Goal: Complete application form

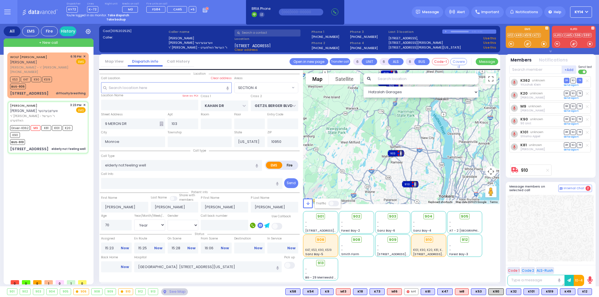
select select "SECTION 4"
select select "Year"
select select "[DEMOGRAPHIC_DATA]"
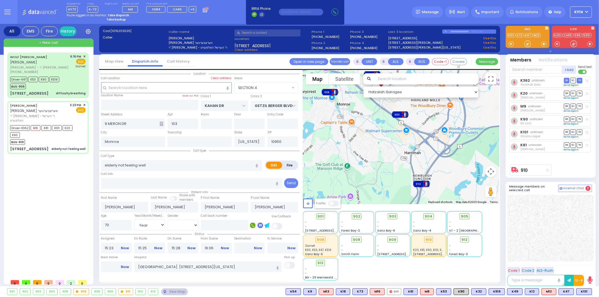
select select
radio input "true"
select select "Year"
select select "[DEMOGRAPHIC_DATA]"
select select "Hatzalah Garages"
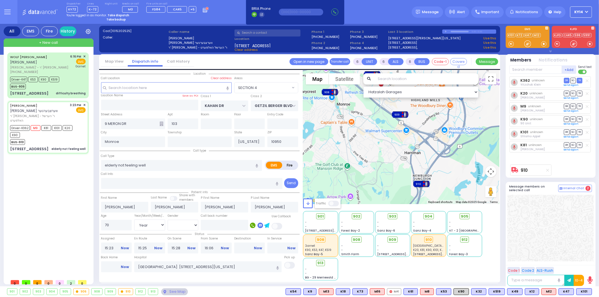
select select "SECTION 4"
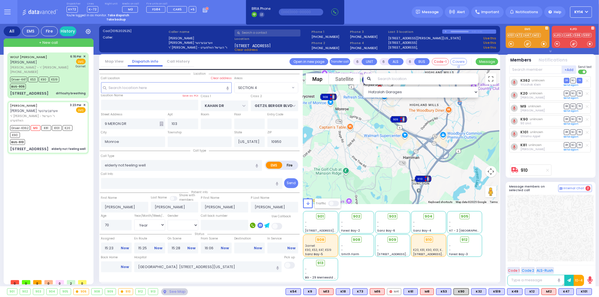
select select
radio input "true"
select select "Year"
select select "[DEMOGRAPHIC_DATA]"
select select "Hatzalah Garages"
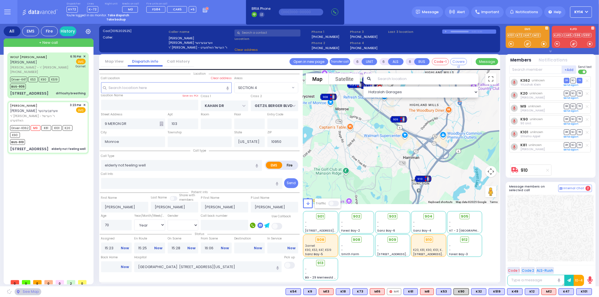
select select "SECTION 4"
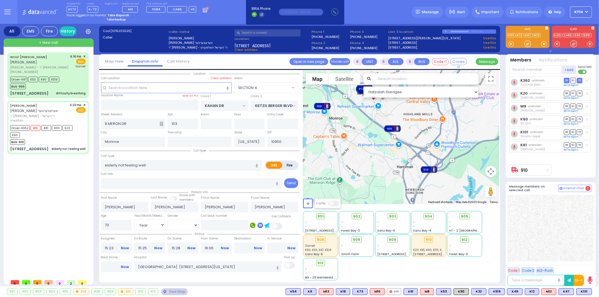
select select
radio input "true"
select select "Year"
select select "[DEMOGRAPHIC_DATA]"
type input "17:35"
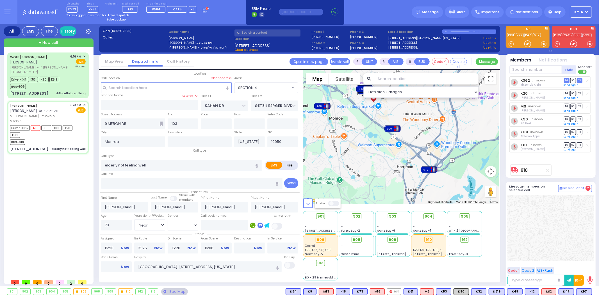
type input "19:00"
select select "Hatzalah Garages"
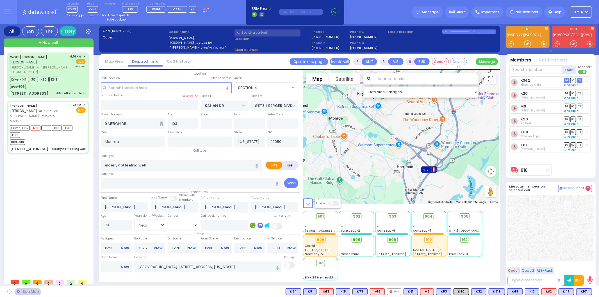
select select
radio input "true"
select select "Year"
select select "[DEMOGRAPHIC_DATA]"
select select "Hatzalah Garages"
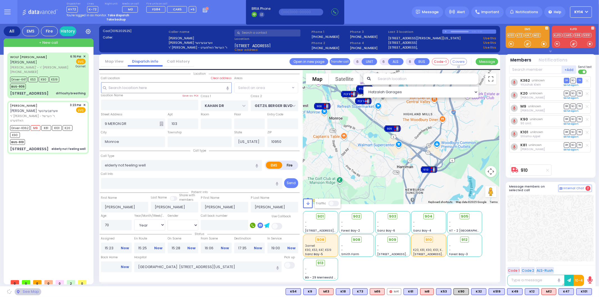
select select "SECTION 4"
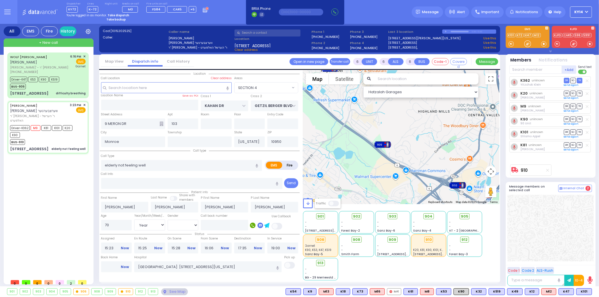
select select
radio input "true"
select select "Year"
select select "[DEMOGRAPHIC_DATA]"
select select "Hatzalah Garages"
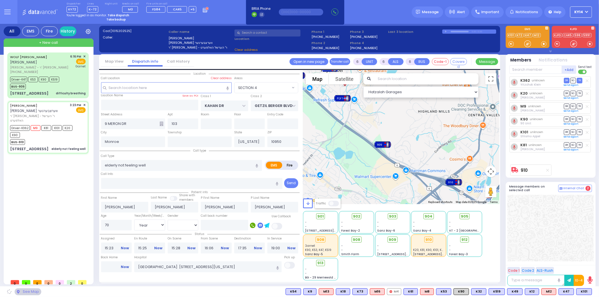
select select "SECTION 4"
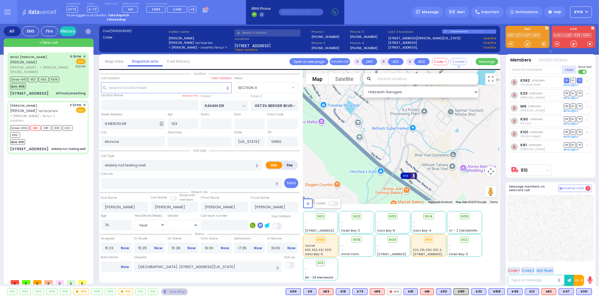
select select
radio input "true"
select select "Year"
select select "[DEMOGRAPHIC_DATA]"
select select "Hatzalah Garages"
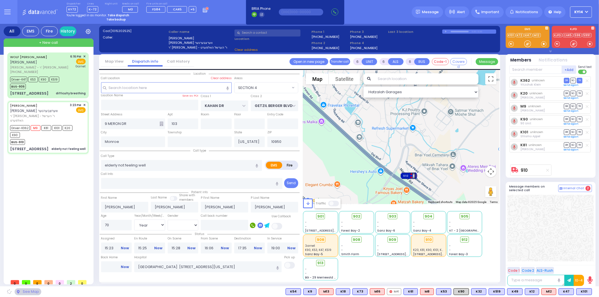
select select "SECTION 4"
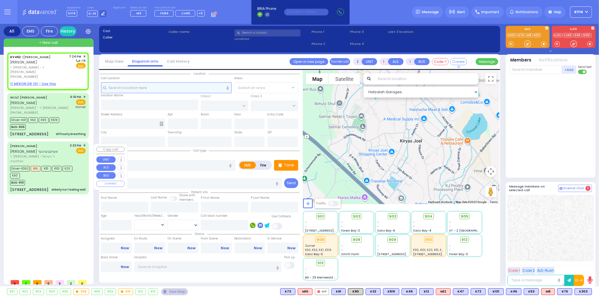
select select
radio input "true"
type input "MOSHE SHMIEL"
type input "LANDAU"
select select
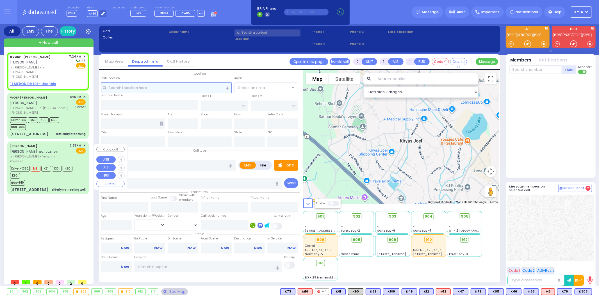
type input "19:24"
select select "Hatzalah Garages"
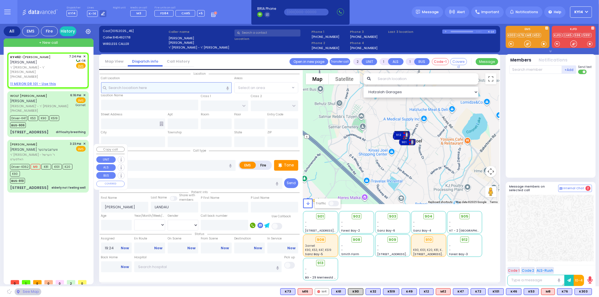
select select
radio input "true"
select select
select select "Hatzalah Garages"
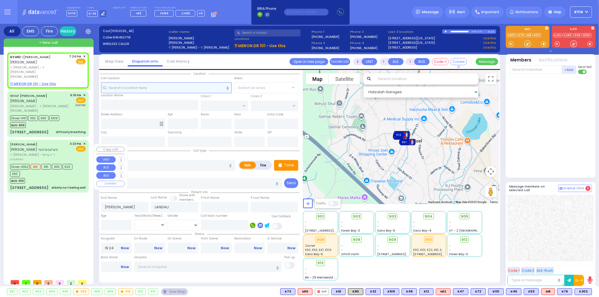
select select
radio input "true"
select select
select select "Hatzalah Garages"
